Goal: Check status: Check status

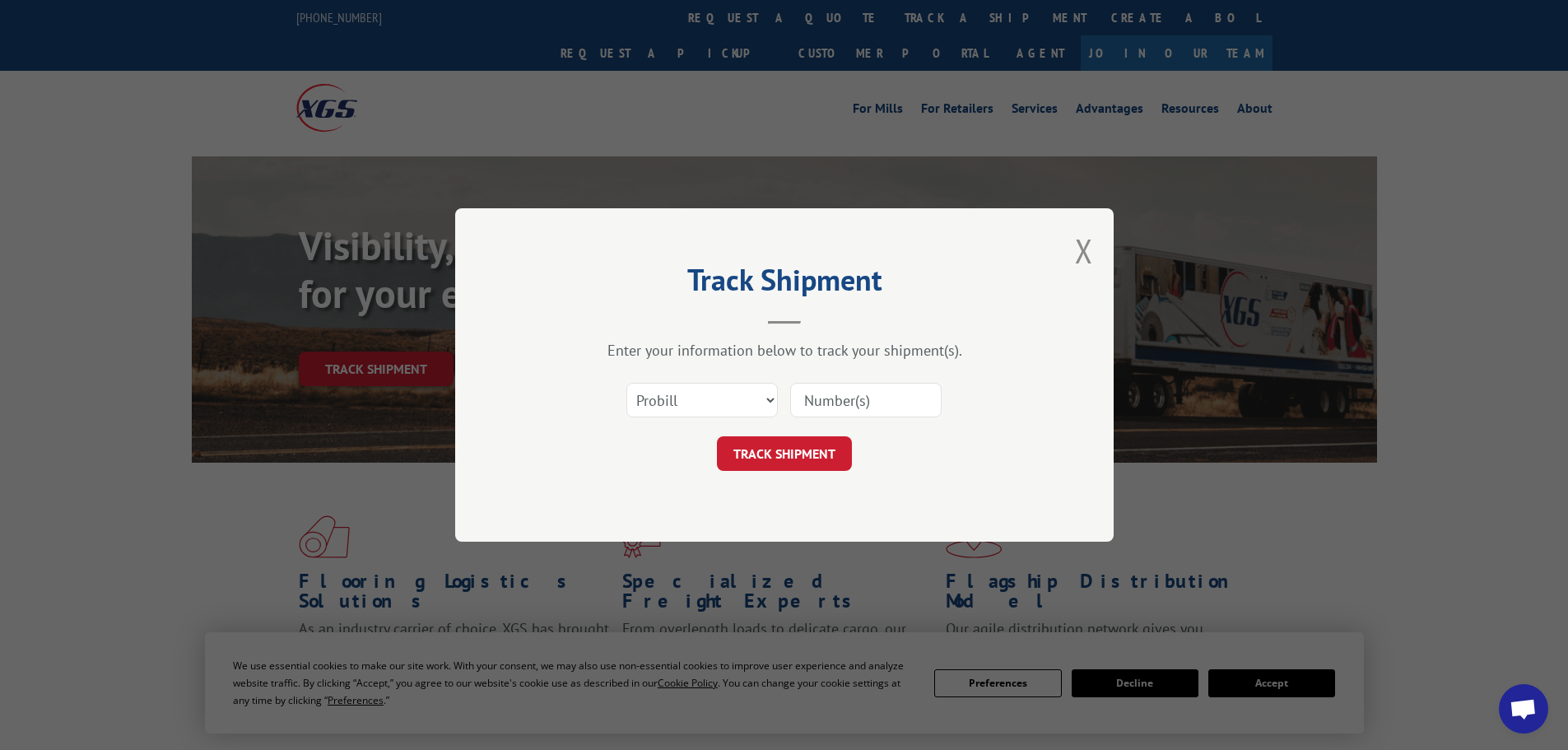
drag, startPoint x: 704, startPoint y: 399, endPoint x: 701, endPoint y: 417, distance: 18.2
click at [704, 399] on select "Select category... Probill BOL PO" at bounding box center [701, 400] width 151 height 35
select select "bol"
click at [626, 383] on select "Select category... Probill BOL PO" at bounding box center [701, 400] width 151 height 35
click at [852, 392] on input at bounding box center [865, 400] width 151 height 35
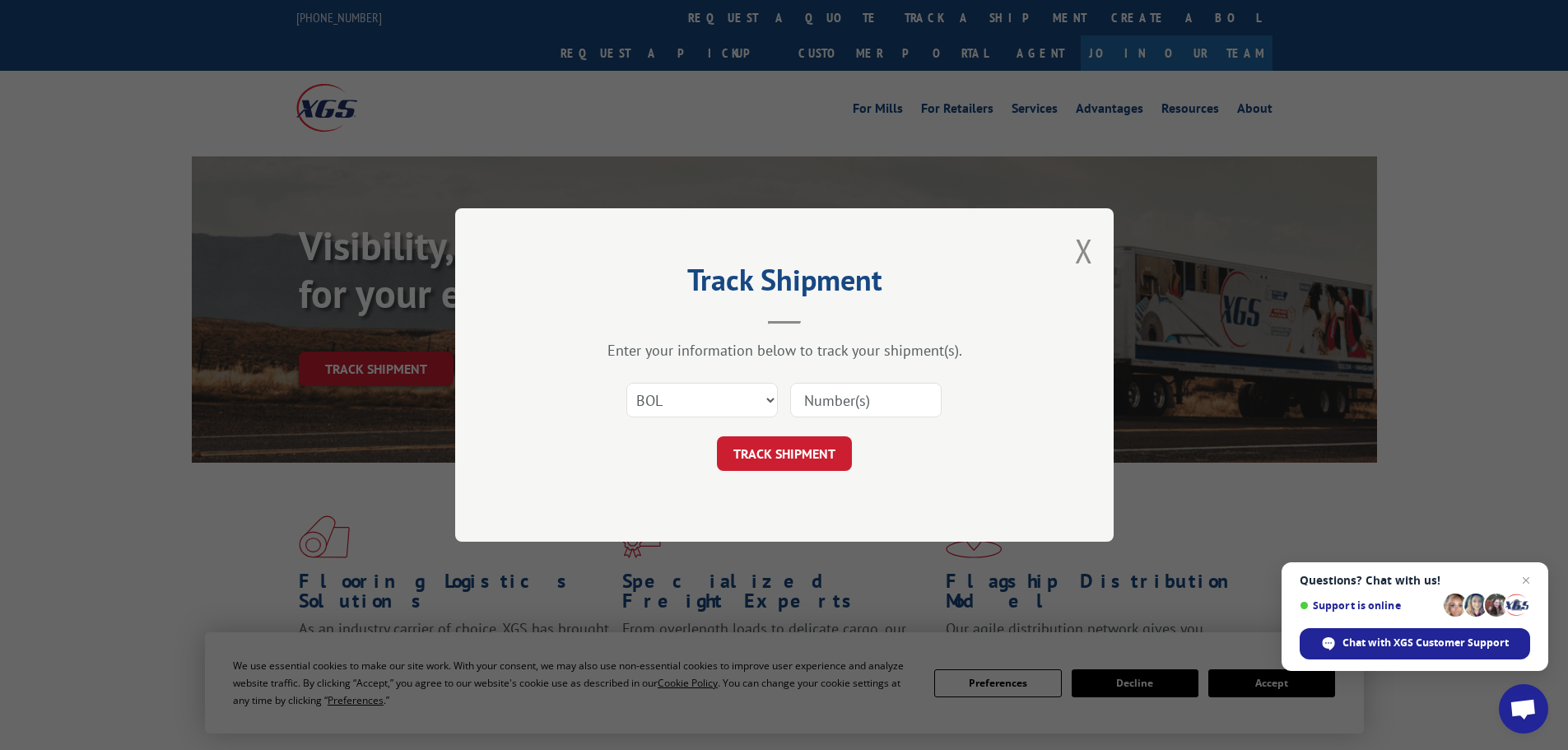
paste input "7090988"
type input "7090988"
click at [814, 446] on button "TRACK SHIPMENT" at bounding box center [784, 454] width 135 height 35
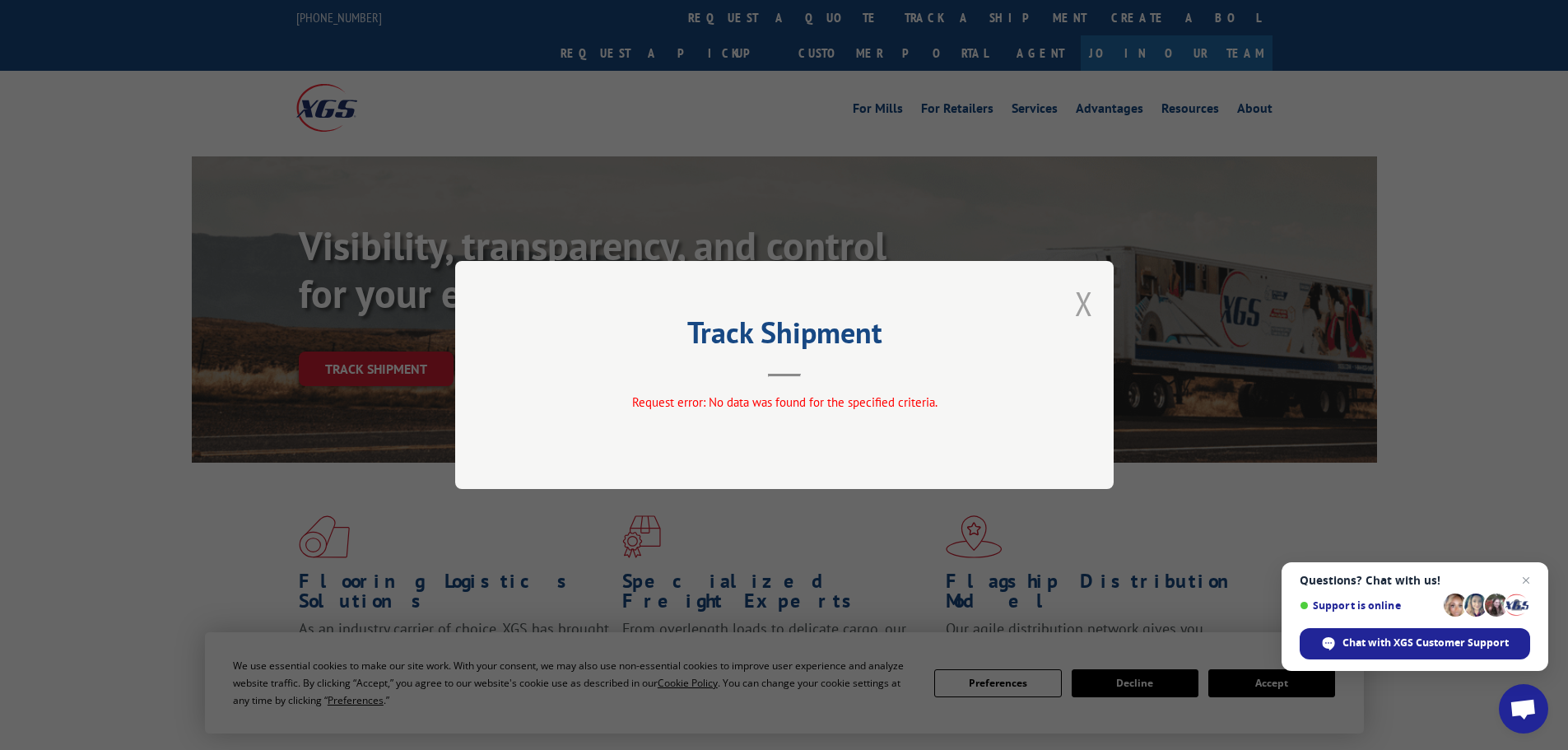
click at [1093, 302] on button "Close modal" at bounding box center [1085, 304] width 18 height 44
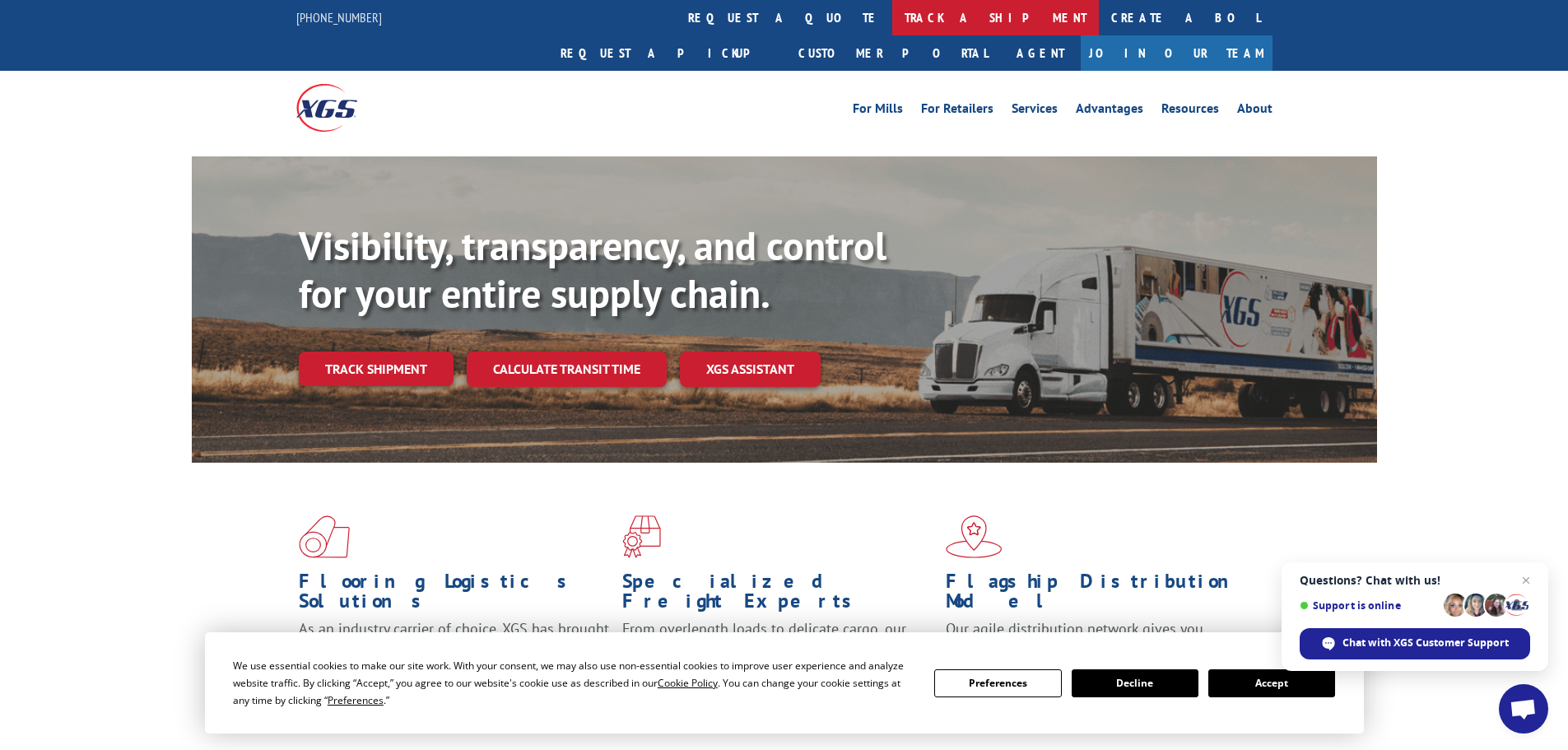
click at [892, 10] on link "track a shipment" at bounding box center [996, 17] width 207 height 36
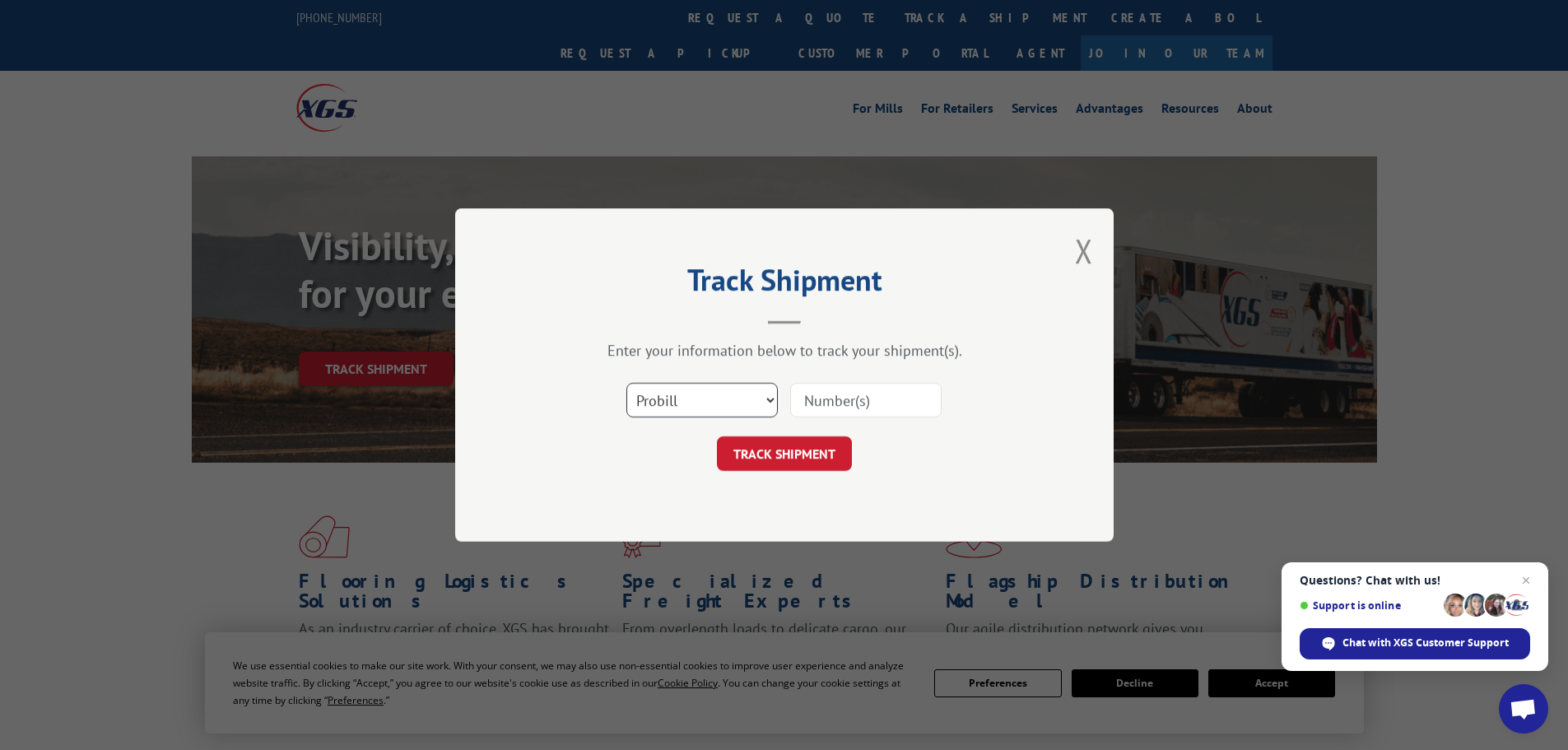
click at [709, 408] on select "Select category... Probill BOL PO" at bounding box center [701, 400] width 151 height 35
select select "bol"
click at [626, 383] on select "Select category... Probill BOL PO" at bounding box center [701, 400] width 151 height 35
click at [815, 413] on input at bounding box center [865, 400] width 151 height 35
paste input "7090988"
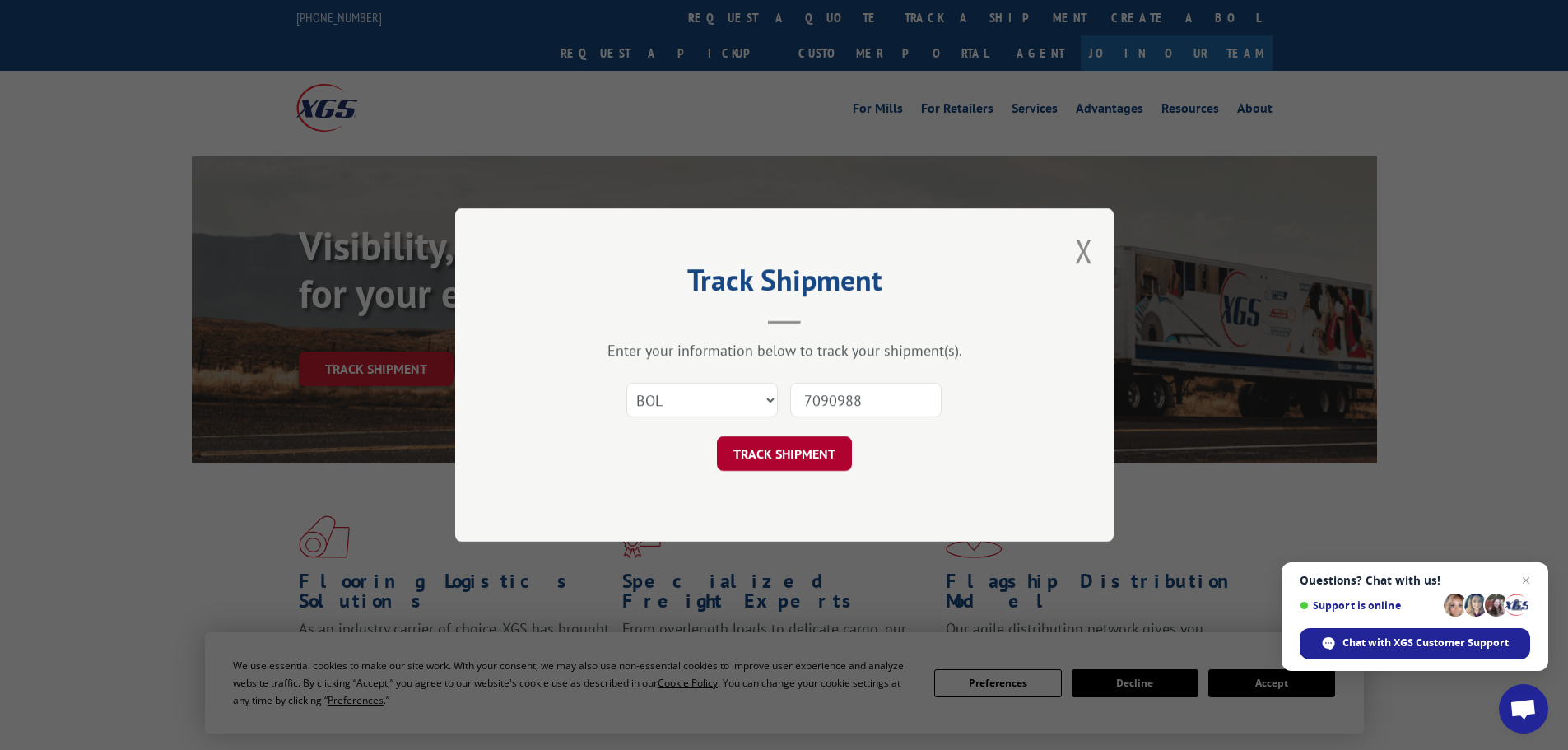
type input "7090988"
click at [788, 449] on button "TRACK SHIPMENT" at bounding box center [784, 454] width 135 height 35
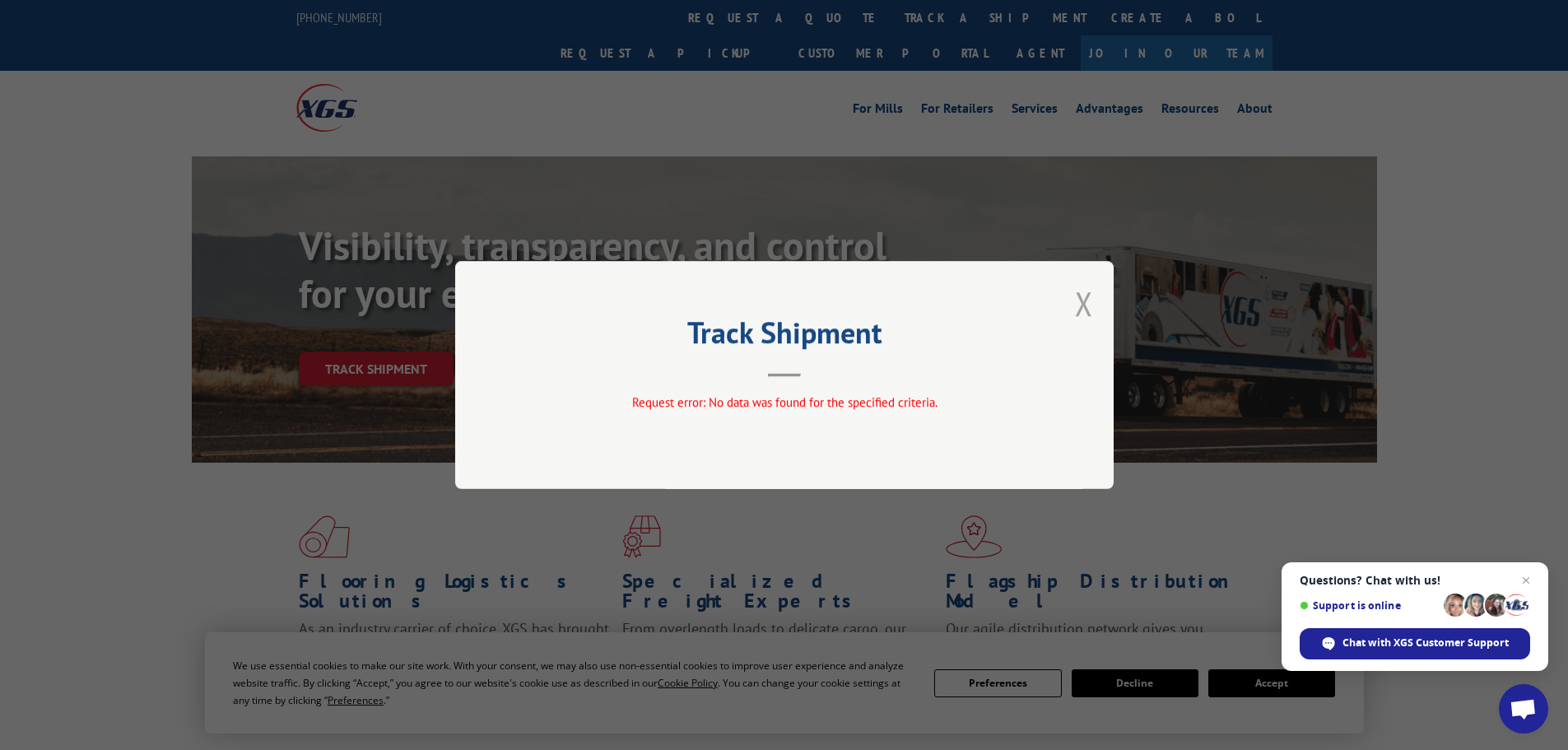
click at [1090, 302] on button "Close modal" at bounding box center [1085, 304] width 18 height 44
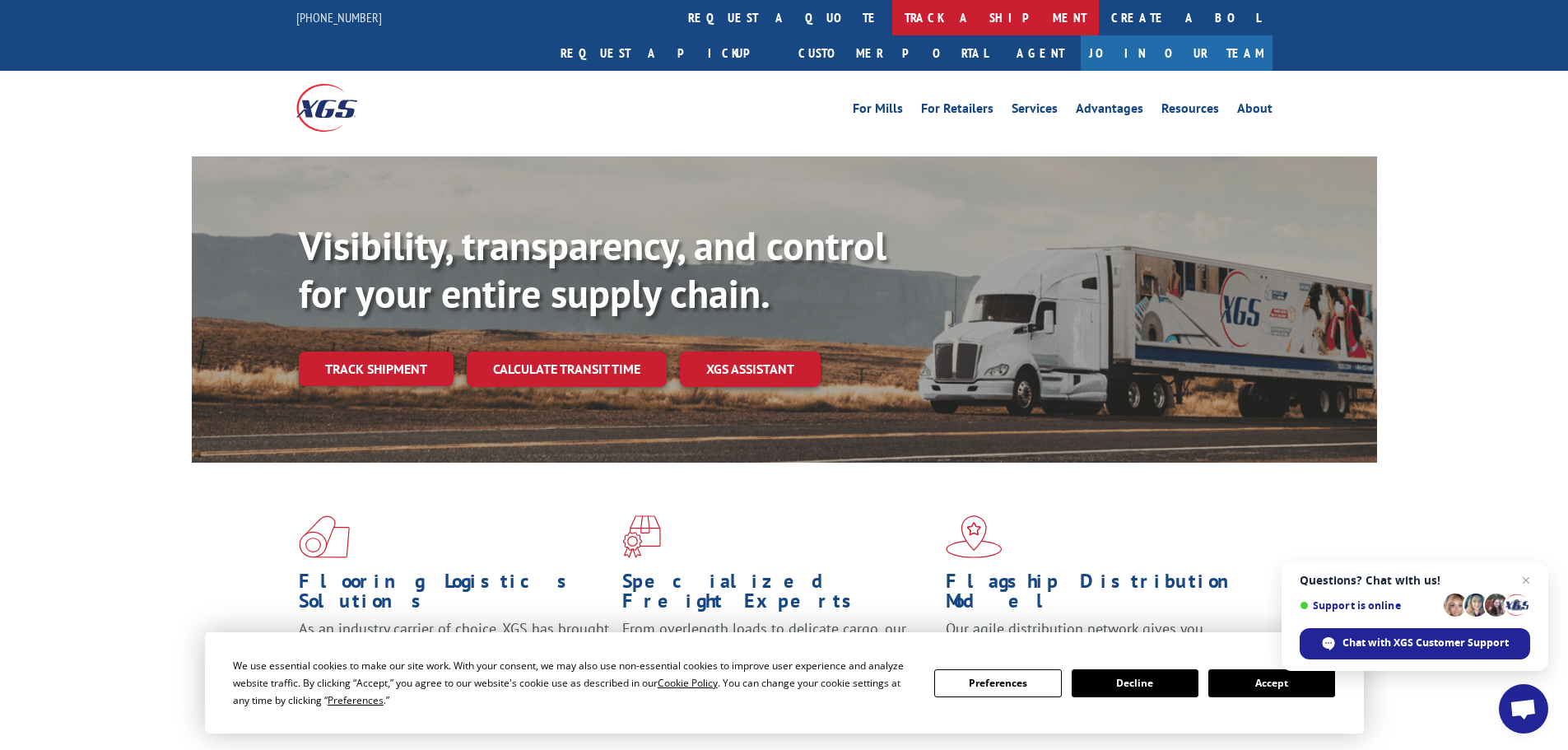
click at [892, 21] on link "track a shipment" at bounding box center [996, 17] width 207 height 36
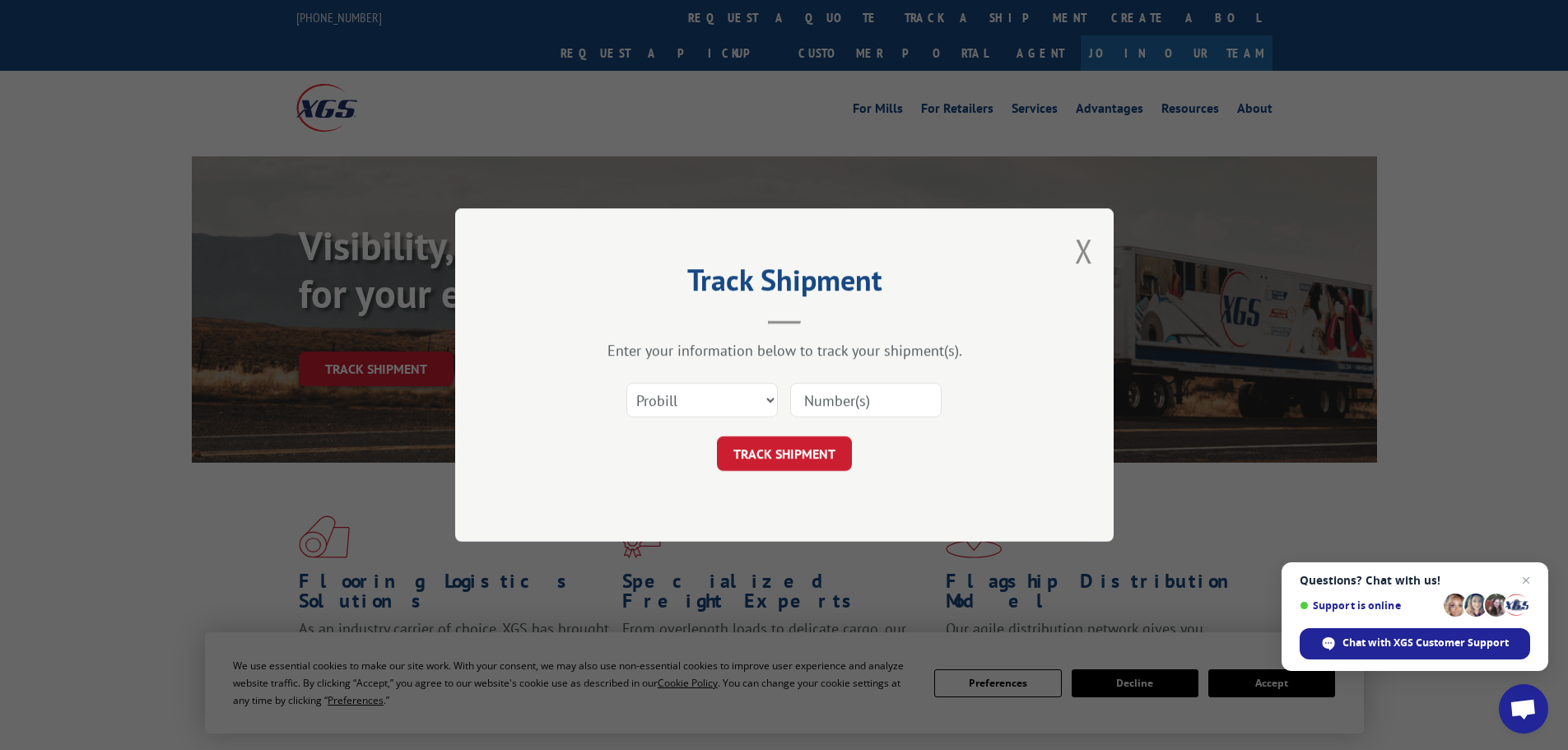
drag, startPoint x: 716, startPoint y: 378, endPoint x: 716, endPoint y: 399, distance: 21.0
click at [715, 381] on div "Select category... Probill BOL PO" at bounding box center [784, 399] width 494 height 54
drag, startPoint x: 689, startPoint y: 396, endPoint x: 684, endPoint y: 409, distance: 13.9
click at [689, 396] on select "Select category... Probill BOL PO" at bounding box center [701, 400] width 151 height 35
select select "bol"
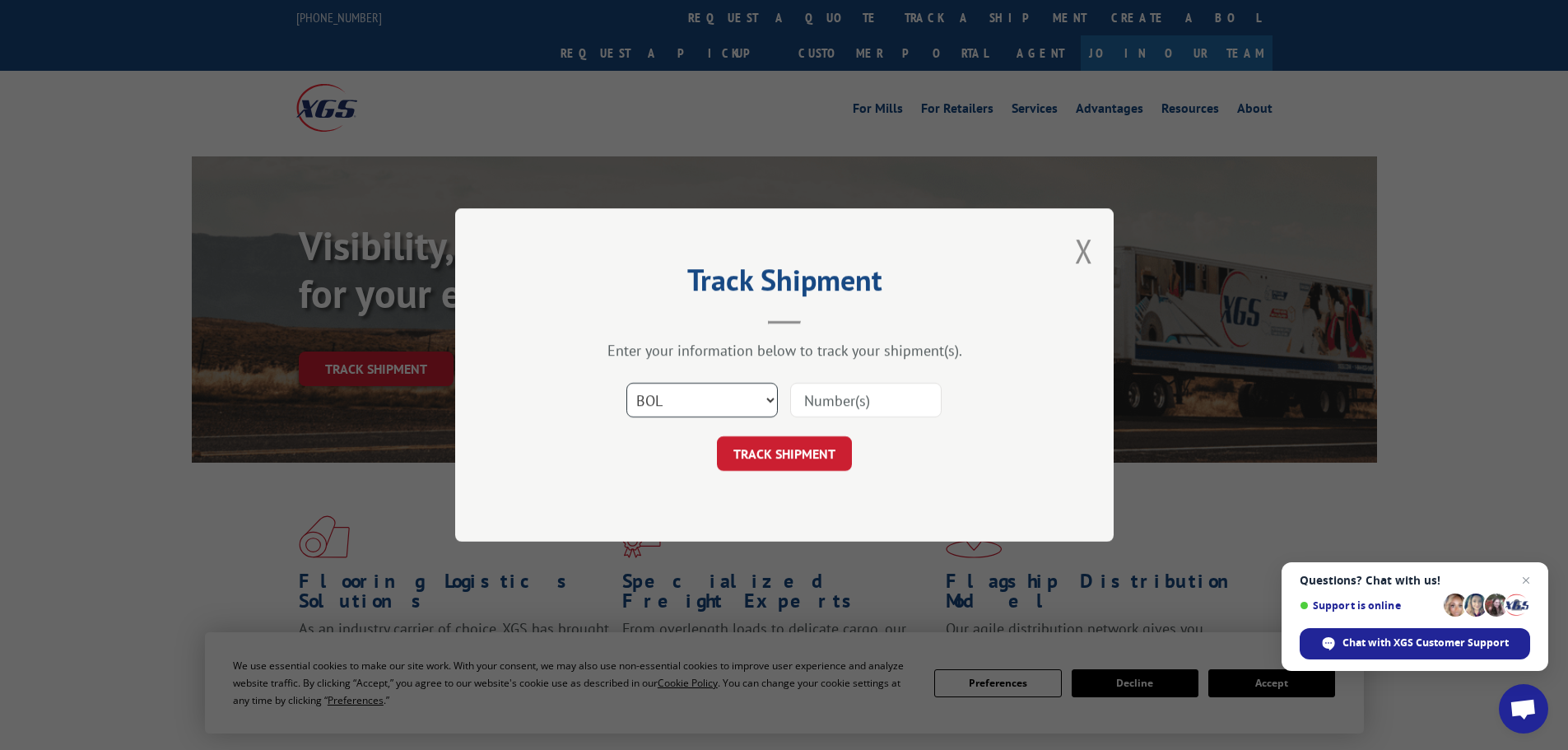
click at [626, 383] on select "Select category... Probill BOL PO" at bounding box center [701, 400] width 151 height 35
click at [834, 401] on input at bounding box center [865, 400] width 151 height 35
paste input "45514483"
type input "45514483"
click at [816, 465] on button "TRACK SHIPMENT" at bounding box center [784, 454] width 135 height 35
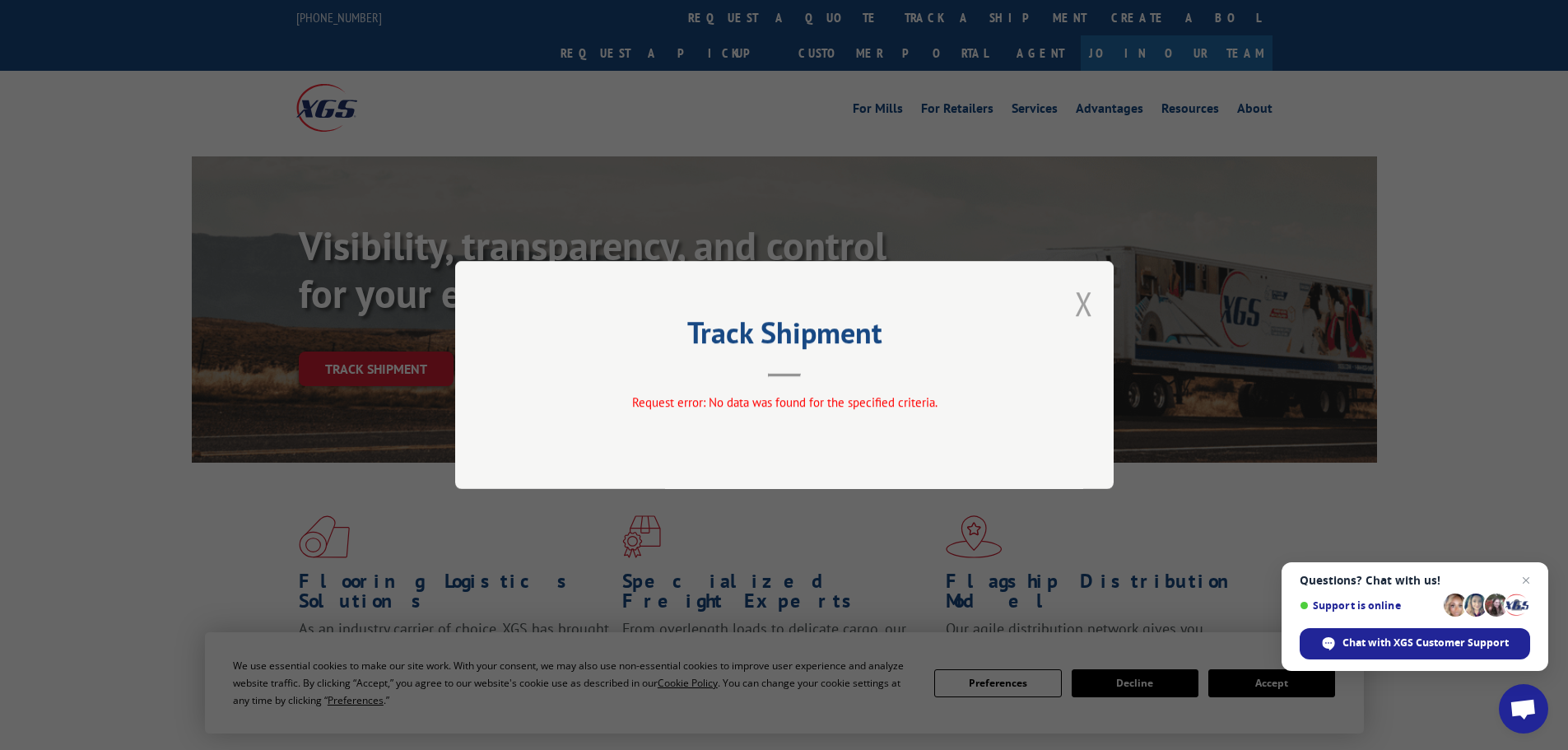
click at [1087, 306] on button "Close modal" at bounding box center [1085, 304] width 18 height 44
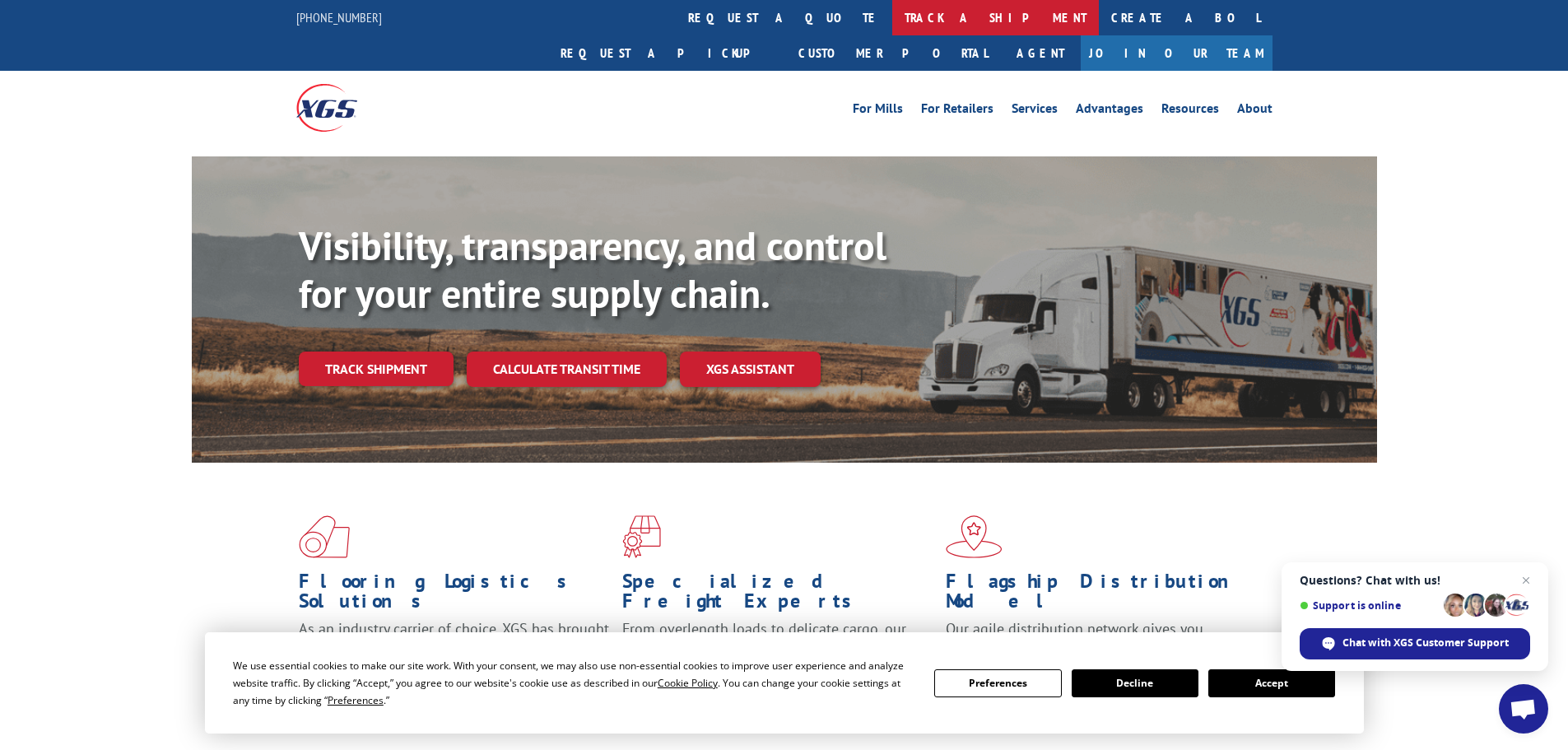
click at [892, 9] on link "track a shipment" at bounding box center [996, 17] width 207 height 36
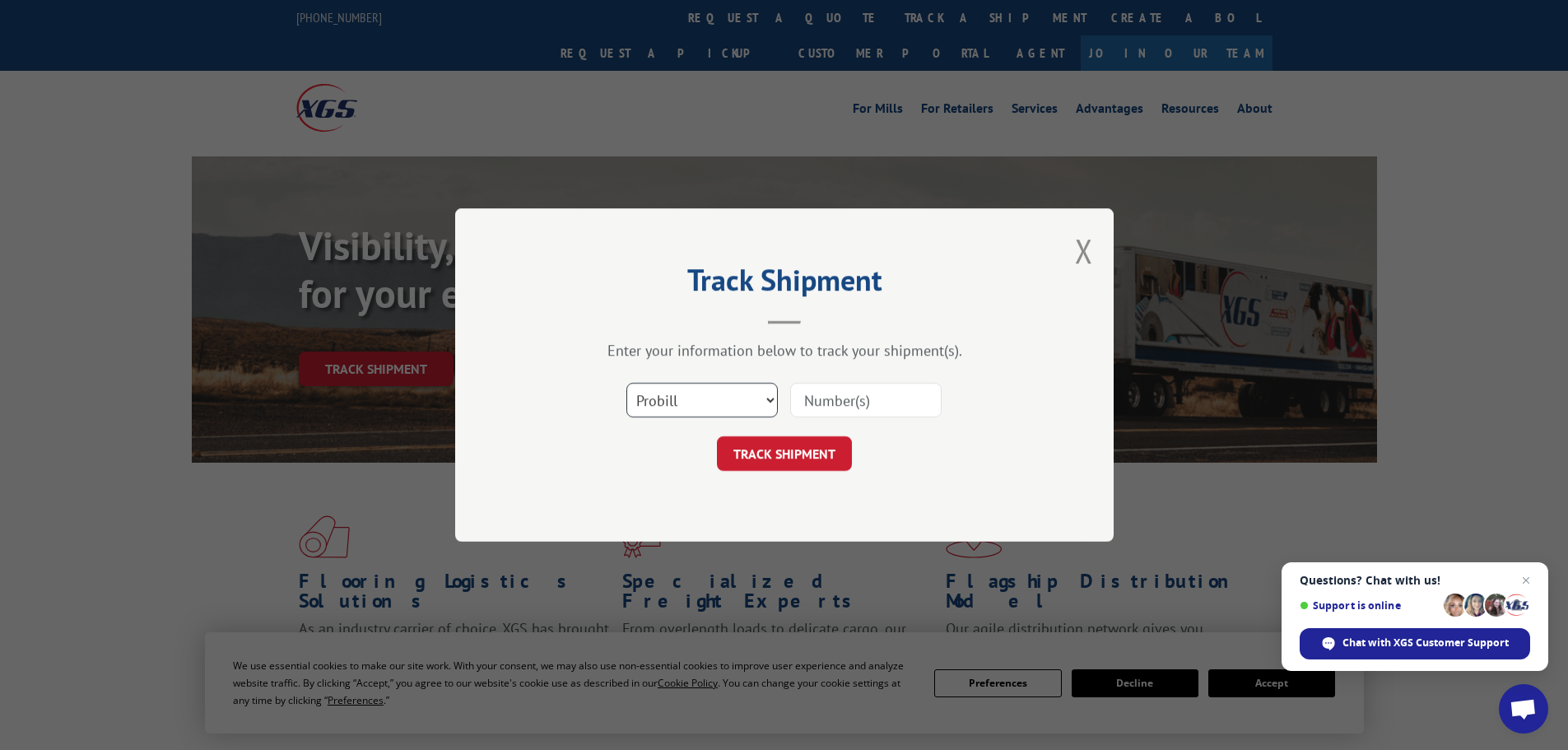
click at [734, 393] on select "Select category... Probill BOL PO" at bounding box center [701, 400] width 151 height 35
select select "po"
click at [626, 383] on select "Select category... Probill BOL PO" at bounding box center [701, 400] width 151 height 35
click at [863, 401] on input at bounding box center [865, 400] width 151 height 35
paste input "45514483"
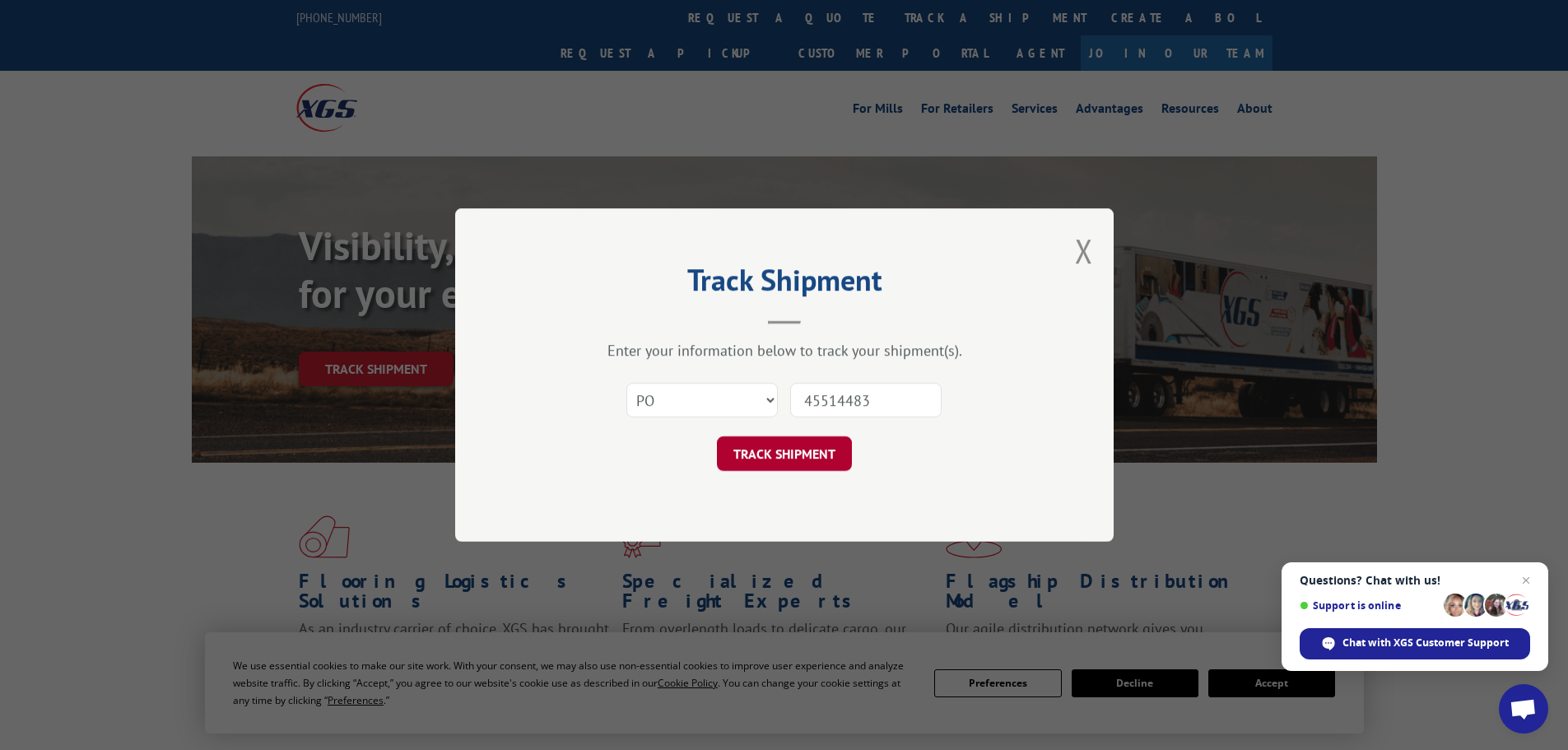
type input "45514483"
click at [798, 450] on button "TRACK SHIPMENT" at bounding box center [784, 454] width 135 height 35
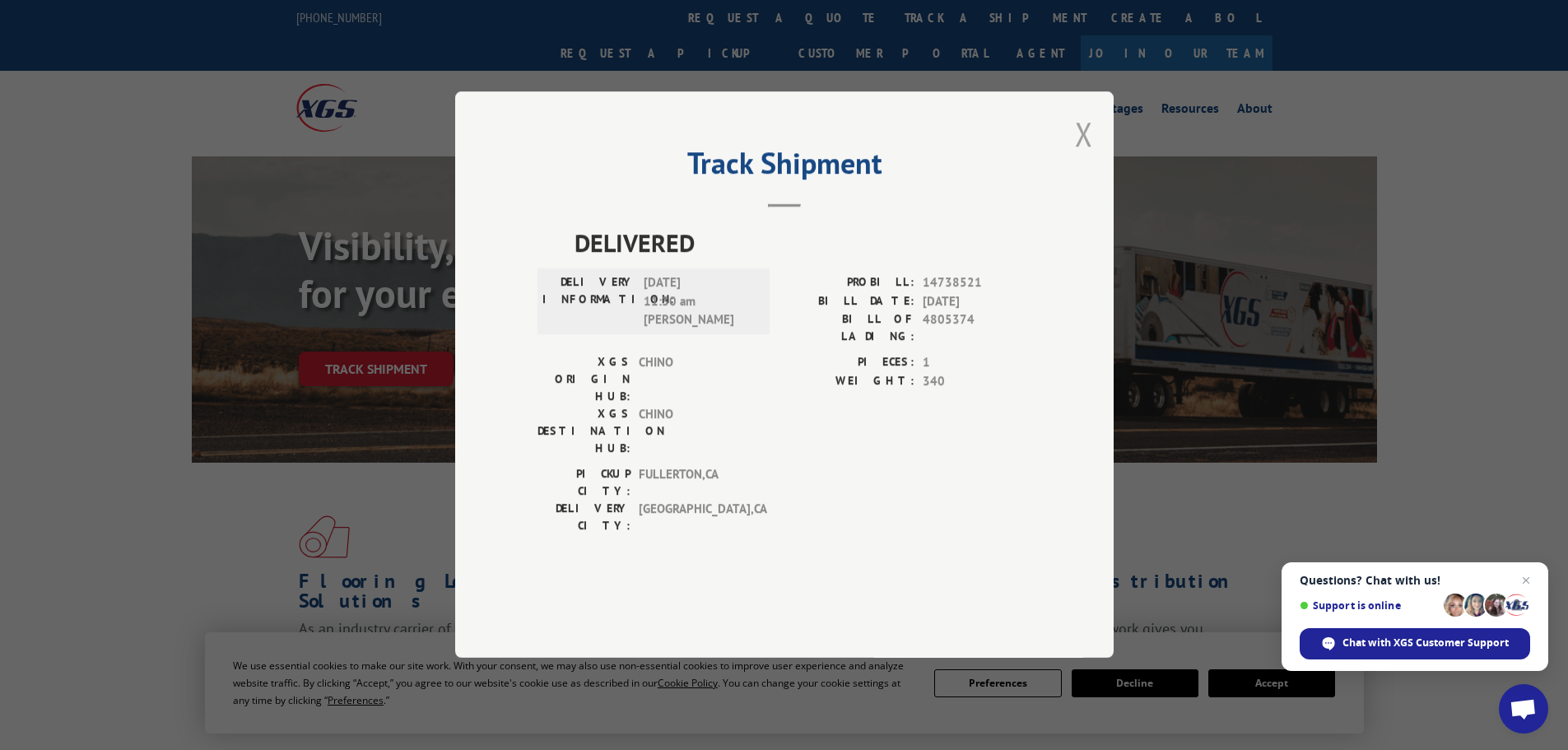
click at [1087, 156] on button "Close modal" at bounding box center [1085, 134] width 18 height 44
